Goal: Information Seeking & Learning: Learn about a topic

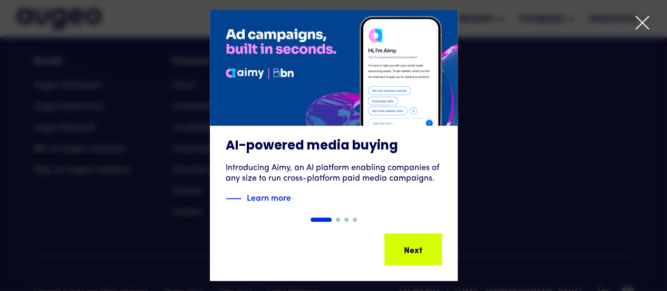
click at [643, 12] on div "1 of 4" at bounding box center [333, 145] width 667 height 271
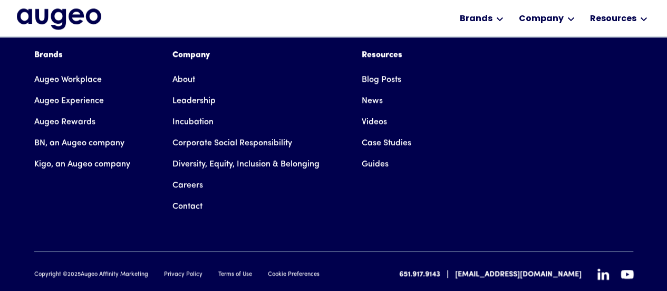
click at [187, 69] on link "About" at bounding box center [184, 79] width 23 height 21
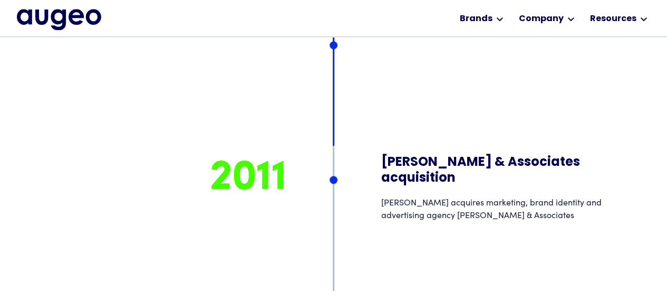
scroll to position [7812, 0]
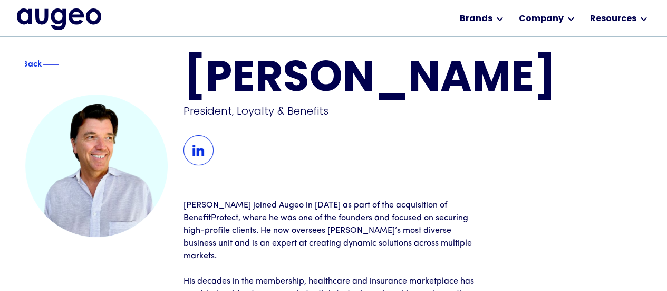
scroll to position [7, 0]
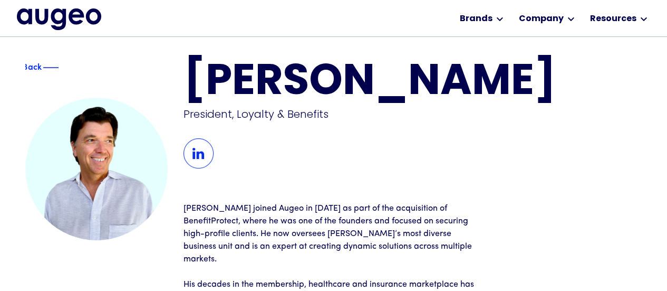
click at [203, 142] on img at bounding box center [199, 153] width 30 height 30
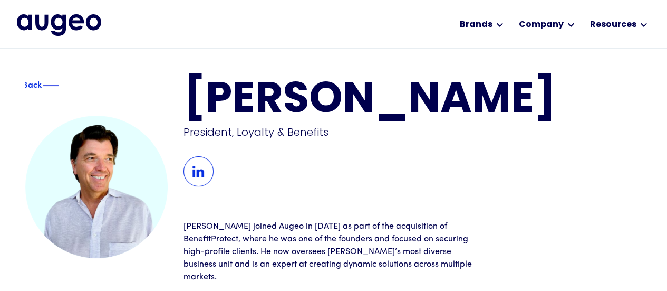
click at [200, 89] on h1 "[PERSON_NAME]" at bounding box center [413, 101] width 459 height 43
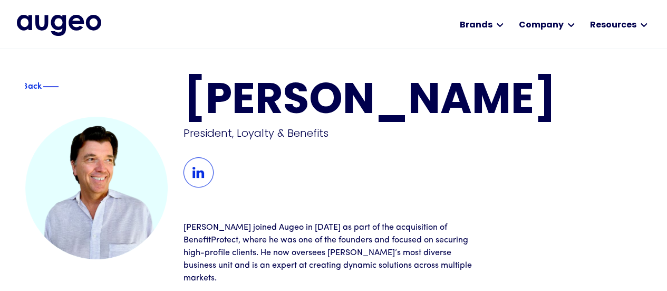
scroll to position [2, 0]
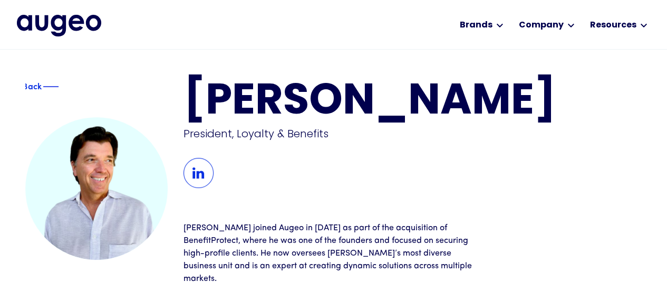
click at [203, 172] on img at bounding box center [199, 173] width 30 height 30
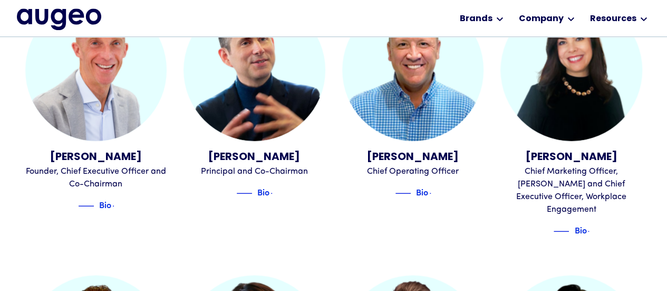
scroll to position [337, 0]
